Goal: Find specific page/section: Find specific page/section

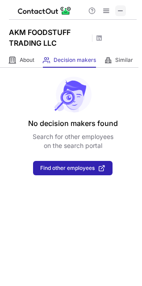
click at [122, 11] on span at bounding box center [120, 10] width 7 height 7
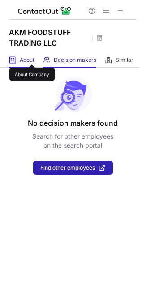
click at [32, 56] on span "About" at bounding box center [27, 59] width 15 height 7
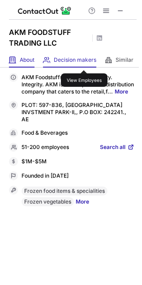
click at [84, 62] on span "Decision makers" at bounding box center [75, 59] width 43 height 7
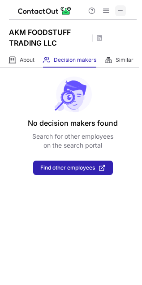
click at [121, 12] on span at bounding box center [120, 10] width 7 height 7
